Goal: Transaction & Acquisition: Purchase product/service

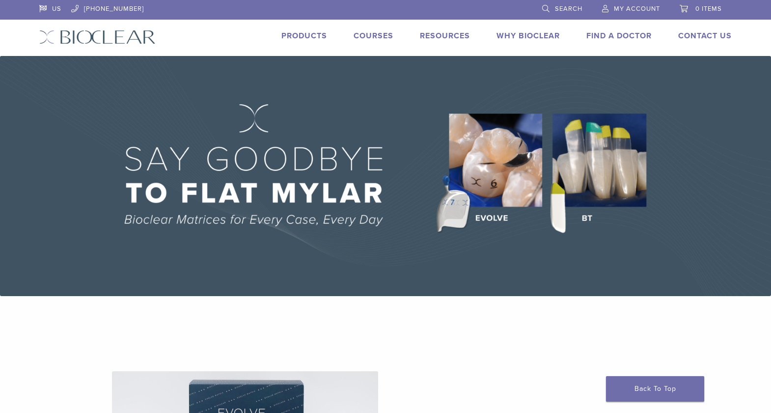
click at [296, 37] on link "Products" at bounding box center [305, 36] width 46 height 10
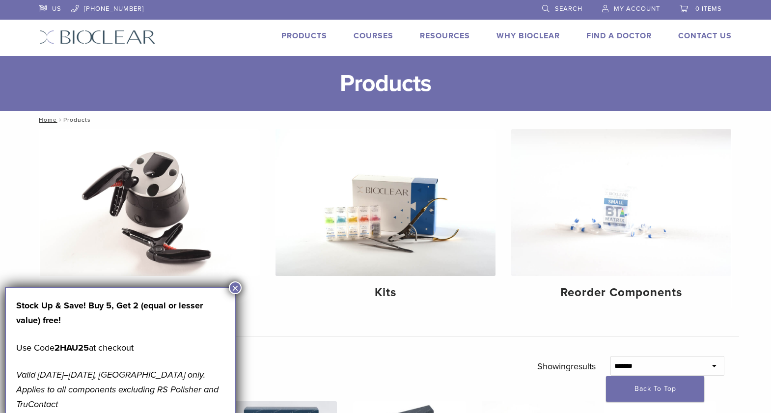
click at [236, 288] on button "×" at bounding box center [235, 288] width 13 height 13
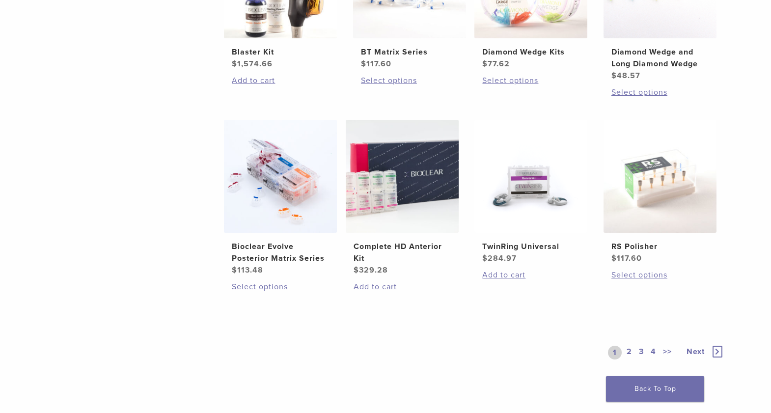
scroll to position [671, 0]
click at [628, 352] on link "2" at bounding box center [629, 352] width 9 height 14
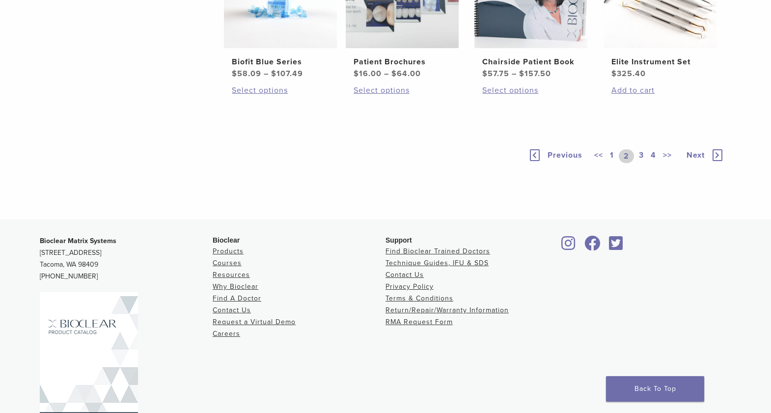
scroll to position [743, 0]
click at [644, 162] on link "3" at bounding box center [641, 155] width 9 height 14
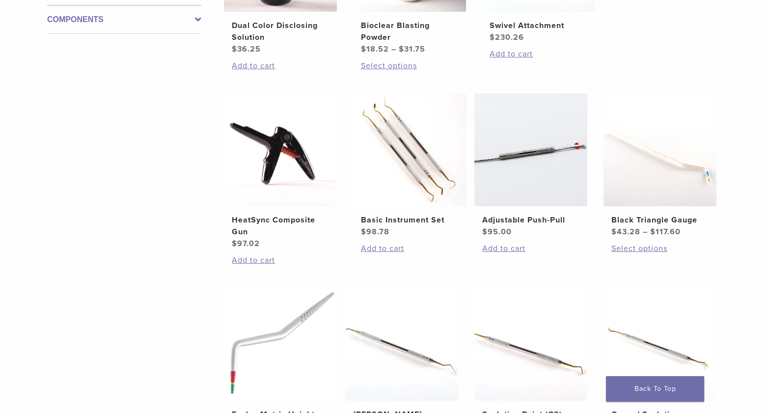
scroll to position [503, 0]
click at [503, 246] on link "Add to cart" at bounding box center [531, 248] width 97 height 12
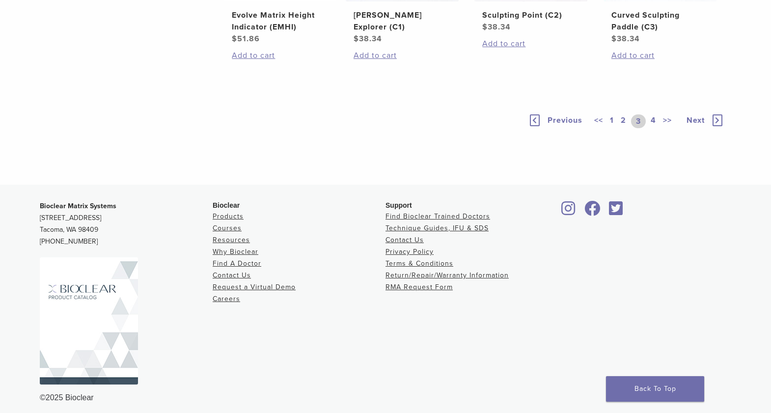
scroll to position [904, 0]
click at [653, 118] on link "4" at bounding box center [653, 120] width 9 height 14
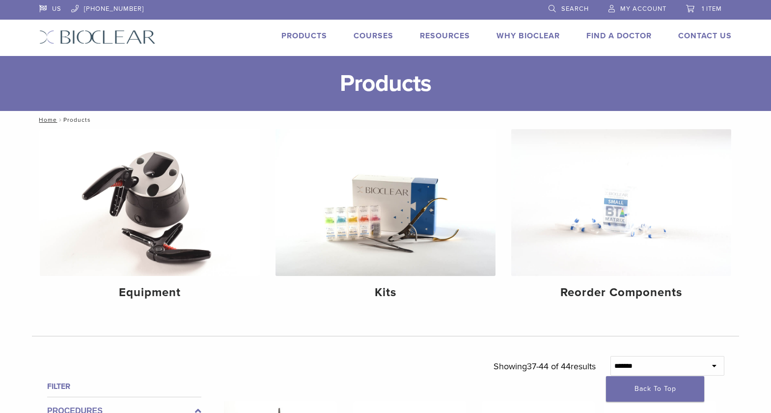
drag, startPoint x: 576, startPoint y: 7, endPoint x: 568, endPoint y: 23, distance: 17.4
click at [575, 7] on span "Search" at bounding box center [576, 9] width 28 height 8
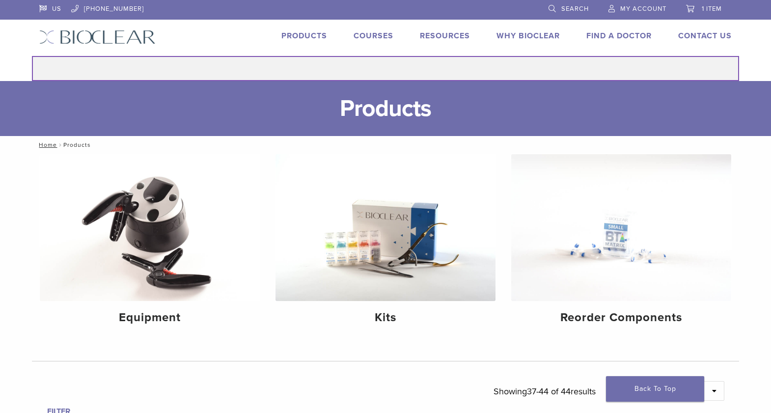
click at [391, 72] on input "Search for:" at bounding box center [386, 68] width 708 height 25
type input "**********"
click at [31, 56] on button "Search" at bounding box center [31, 56] width 0 height 0
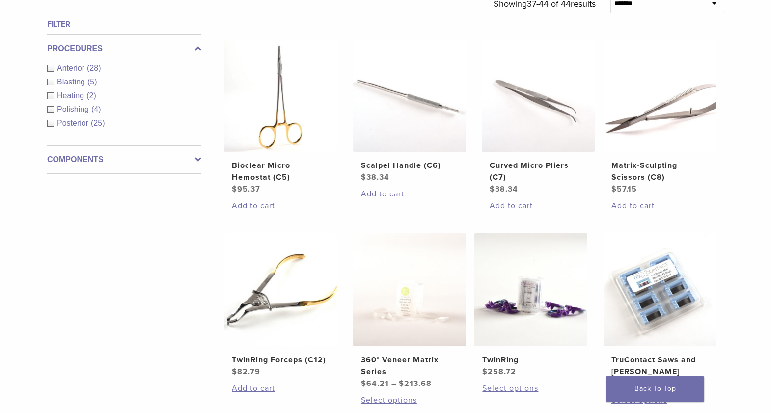
scroll to position [389, 0]
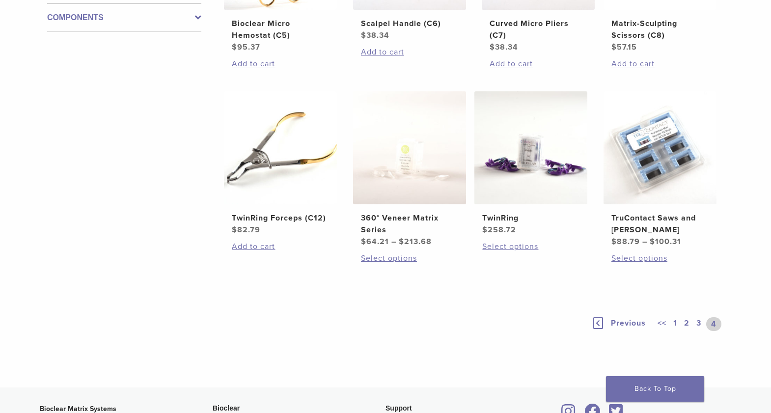
scroll to position [504, 0]
drag, startPoint x: 699, startPoint y: 321, endPoint x: 694, endPoint y: 320, distance: 5.1
click at [699, 321] on link "3" at bounding box center [699, 325] width 9 height 14
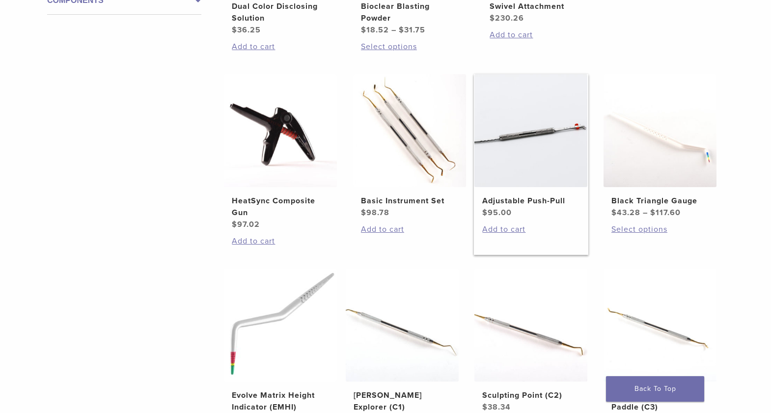
click at [517, 142] on img at bounding box center [531, 130] width 113 height 113
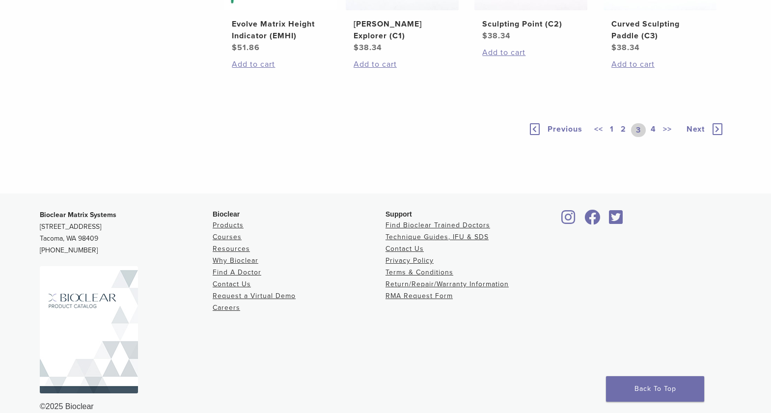
scroll to position [908, 0]
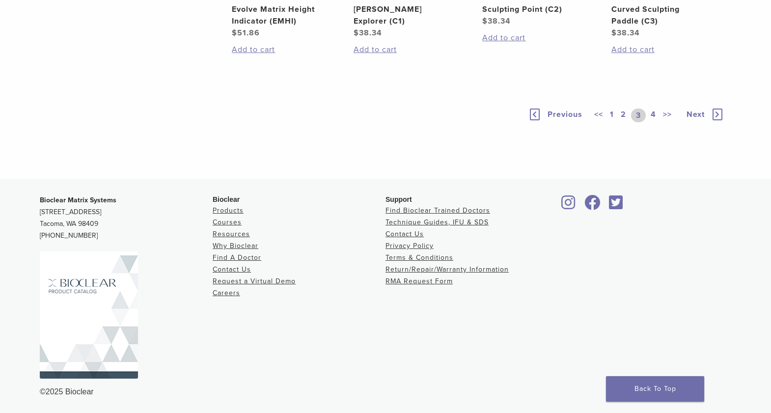
click at [612, 112] on link "1" at bounding box center [612, 116] width 8 height 14
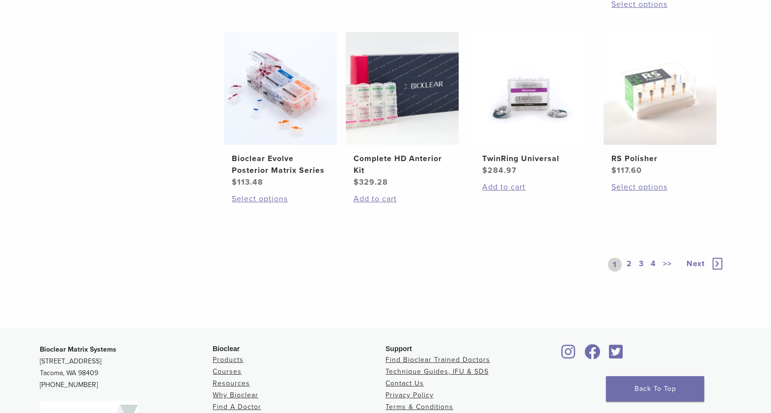
scroll to position [663, 0]
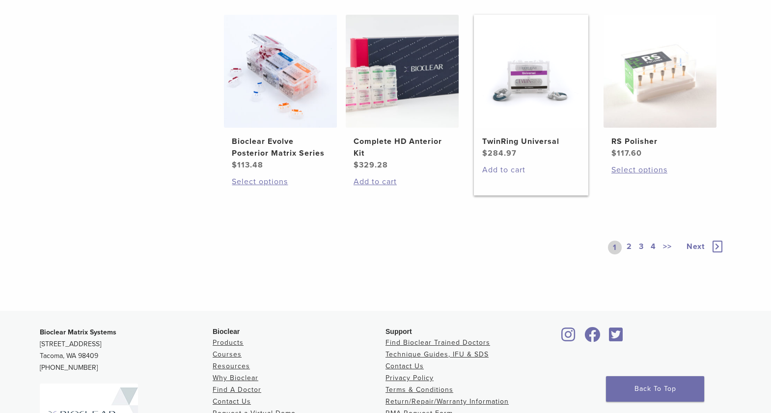
click at [505, 176] on link "Add to cart" at bounding box center [531, 170] width 97 height 12
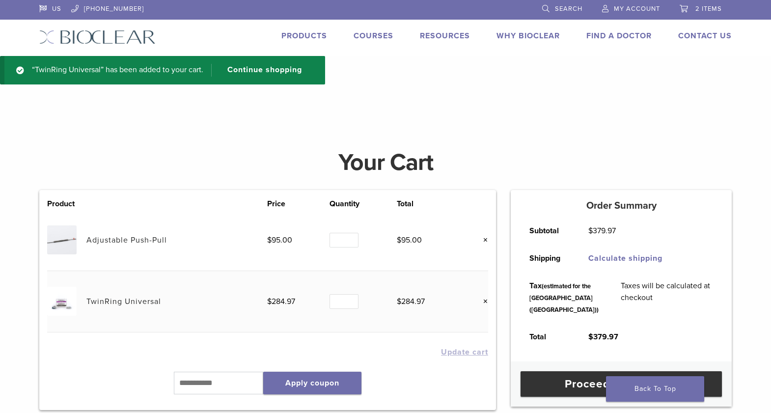
click at [71, 304] on img at bounding box center [61, 301] width 29 height 29
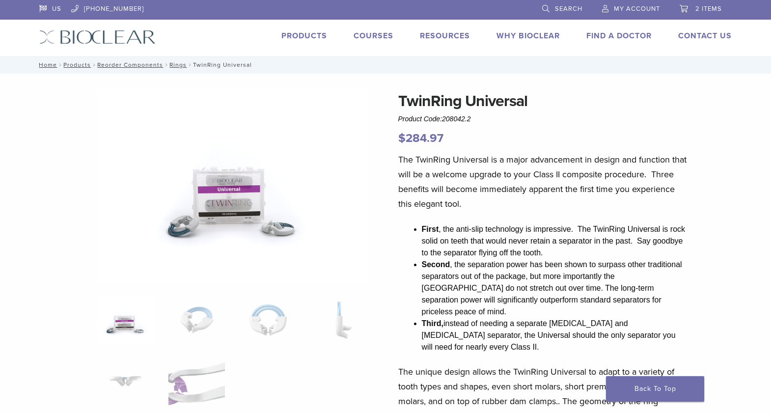
scroll to position [0, 0]
